Goal: Task Accomplishment & Management: Complete application form

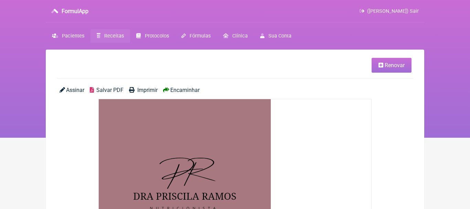
click at [115, 35] on span "Receitas" at bounding box center [114, 36] width 20 height 6
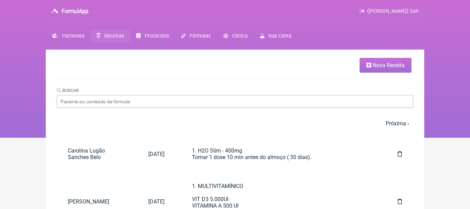
click at [378, 65] on span "Nova Receita" at bounding box center [388, 65] width 32 height 7
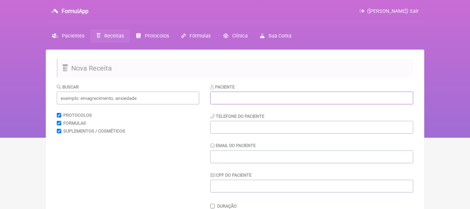
click at [257, 102] on input "text" at bounding box center [311, 97] width 203 height 13
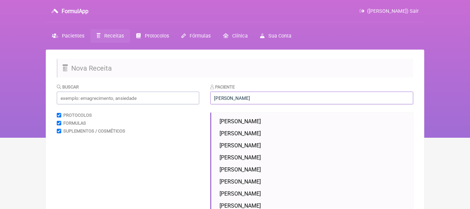
scroll to position [57, 0]
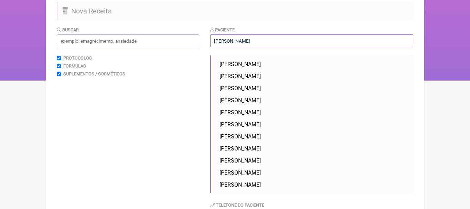
type input "[PERSON_NAME]"
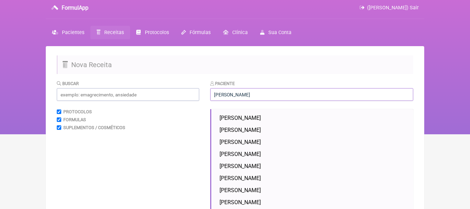
scroll to position [0, 0]
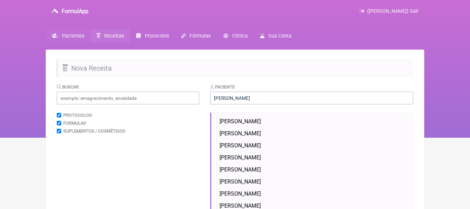
click at [69, 35] on span "Pacientes" at bounding box center [73, 36] width 22 height 6
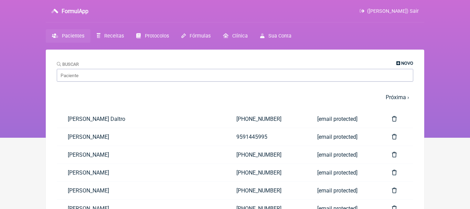
click at [401, 63] on span "Novo" at bounding box center [407, 63] width 12 height 5
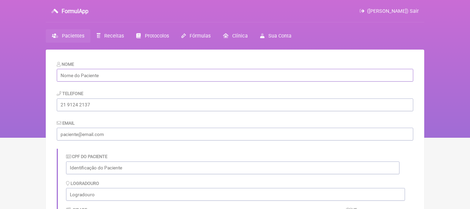
click at [164, 78] on input "text" at bounding box center [235, 75] width 356 height 13
paste input "[PERSON_NAME]"
type input "[PERSON_NAME]"
click at [90, 107] on input "tel" at bounding box center [235, 104] width 356 height 13
paste input "[EMAIL_ADDRESS][DOMAIN_NAME]"
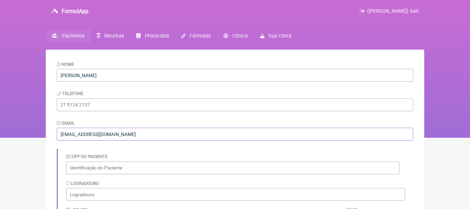
type input "[EMAIL_ADDRESS][DOMAIN_NAME]"
click at [80, 105] on input "tel" at bounding box center [235, 104] width 356 height 13
paste input "[PHONE_NUMBER]"
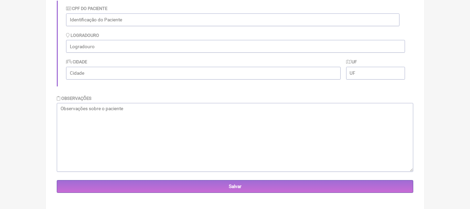
scroll to position [152, 0]
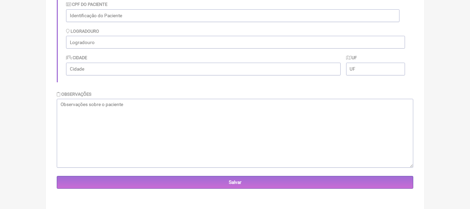
type input "[PHONE_NUMBER]"
click at [124, 106] on textarea at bounding box center [235, 133] width 356 height 69
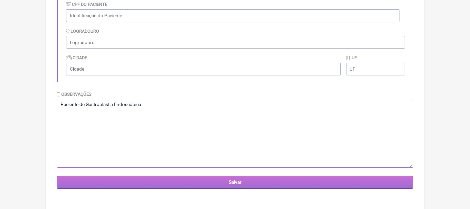
type textarea "Paciente de Gastroplastia Endoscópica"
click at [240, 181] on input "Salvar" at bounding box center [235, 182] width 356 height 13
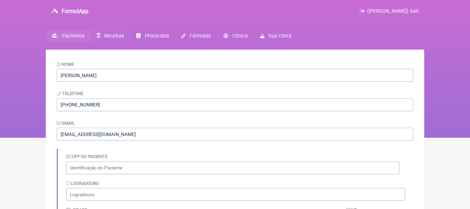
click at [111, 37] on span "Receitas" at bounding box center [114, 36] width 20 height 6
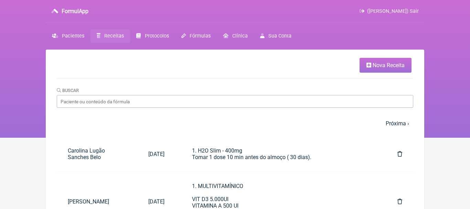
click at [373, 64] on span "Nova Receita" at bounding box center [388, 65] width 32 height 7
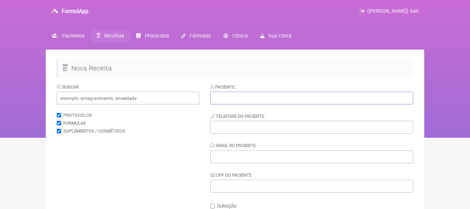
click at [254, 102] on input "text" at bounding box center [311, 97] width 203 height 13
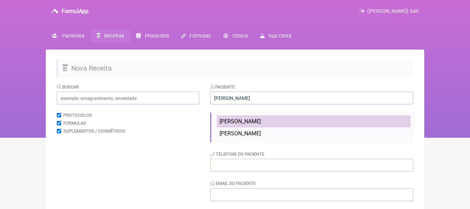
click at [254, 124] on span "[PERSON_NAME]" at bounding box center [239, 121] width 41 height 7
type input "[PERSON_NAME]"
type input "[PHONE_NUMBER]"
type input "[EMAIL_ADDRESS][DOMAIN_NAME]"
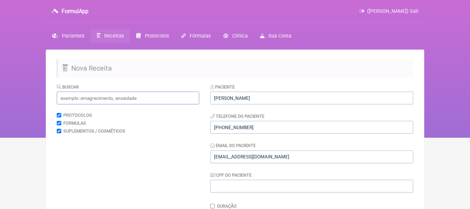
click at [151, 98] on input "text" at bounding box center [128, 97] width 142 height 13
type input "h"
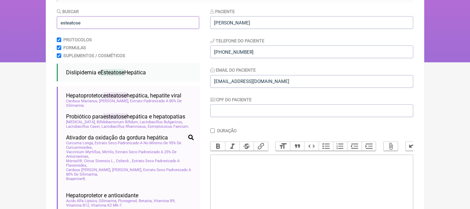
scroll to position [79, 0]
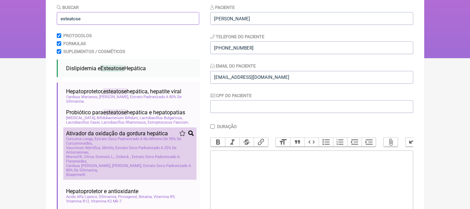
type input "esteatose"
click at [146, 172] on span "Carduus Marianus, Cardo Mariano, Extrato Seco Padronizado A 80% De Silimarina" at bounding box center [130, 167] width 128 height 9
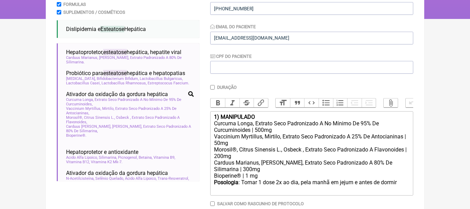
scroll to position [139, 0]
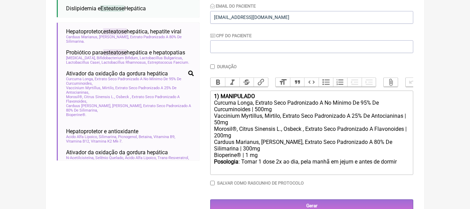
click at [259, 95] on div "1) MANIPULADO" at bounding box center [311, 96] width 195 height 7
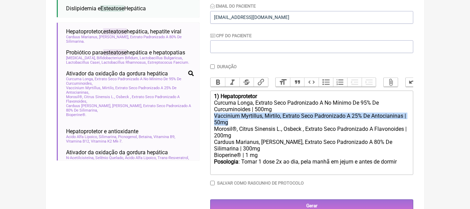
drag, startPoint x: 214, startPoint y: 118, endPoint x: 235, endPoint y: 121, distance: 20.8
click at [235, 121] on div "Vaccinium Myrtillus, Mirtilo, Extrato Seco Padronizado A 25% De Antocianinas | …" at bounding box center [311, 118] width 195 height 13
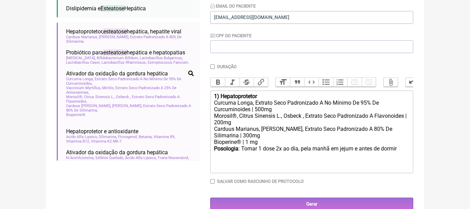
click at [403, 149] on div "Posologia : Tomar 1 dose 2x ao dia, pela manhã em jejum e antes de dormir ㅤ" at bounding box center [311, 152] width 195 height 14
type trix-editor "<div><strong>1) Hepatoprotetor</strong></div><div>Curcuma Longa, Extrato Seco P…"
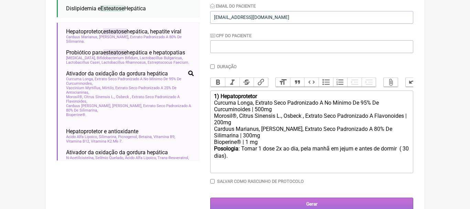
click at [307, 207] on input "Gerar" at bounding box center [311, 203] width 203 height 13
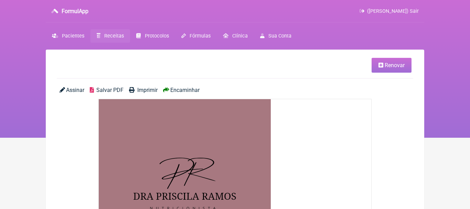
click at [190, 87] on span "Encaminhar" at bounding box center [184, 90] width 29 height 7
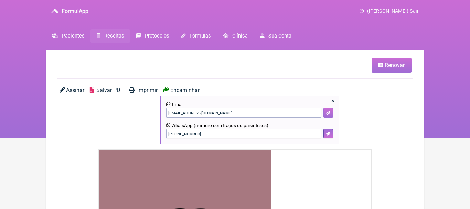
click at [329, 112] on icon at bounding box center [328, 113] width 4 height 4
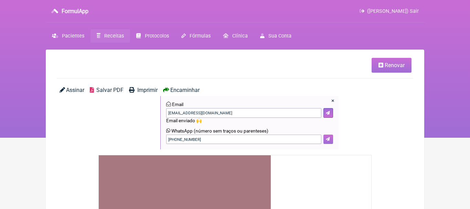
click at [328, 141] on icon at bounding box center [328, 139] width 4 height 4
